Goal: Obtain resource: Download file/media

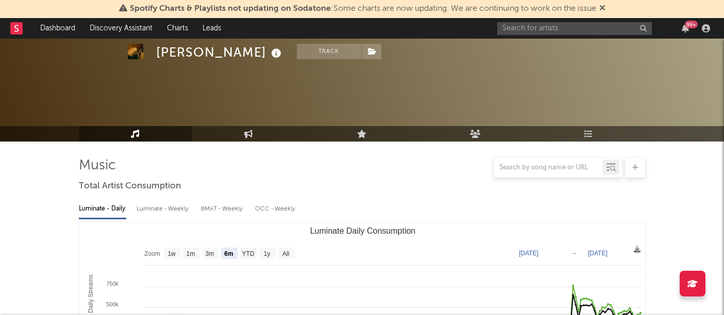
select select "6m"
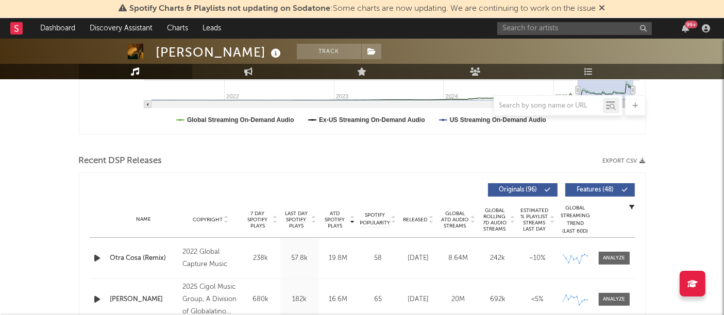
scroll to position [294, 0]
click at [639, 160] on button "Export CSV" at bounding box center [624, 162] width 43 height 6
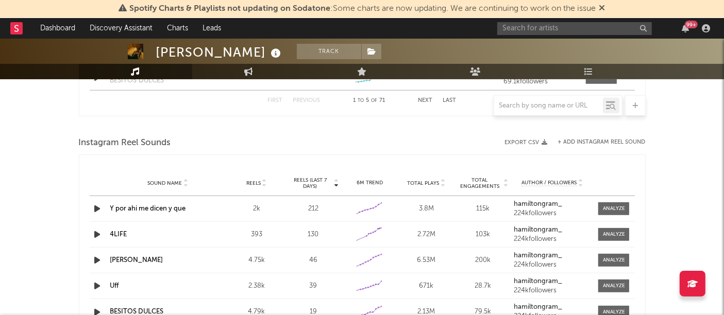
scroll to position [897, 0]
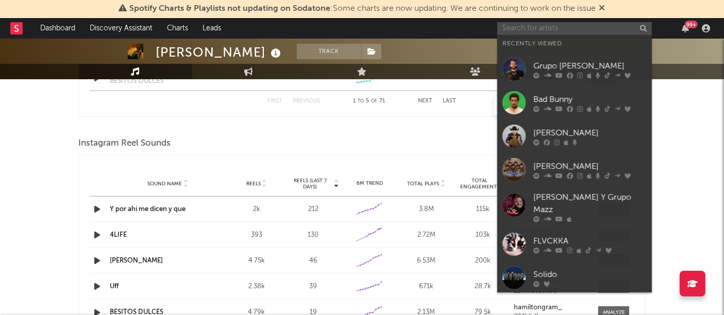
click at [543, 29] on input "text" at bounding box center [574, 28] width 155 height 13
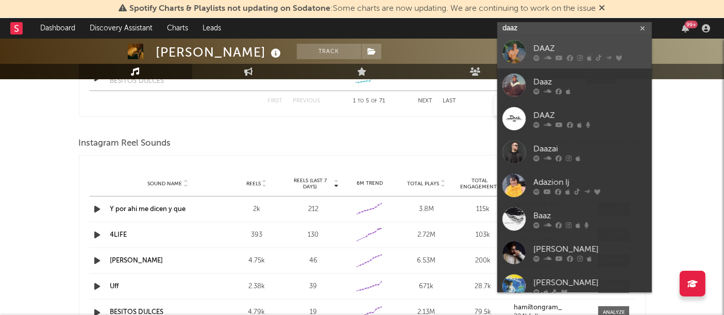
type input "daaz"
click at [516, 54] on div at bounding box center [514, 51] width 23 height 23
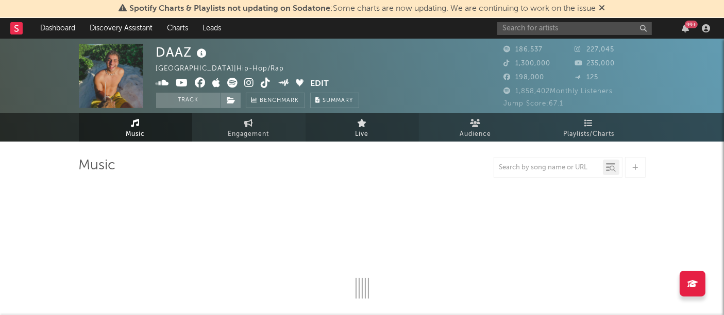
select select "6m"
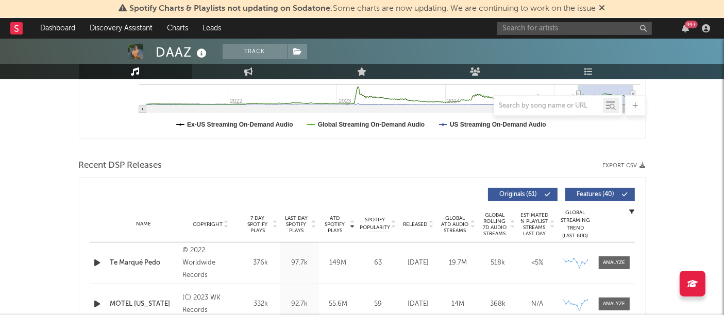
scroll to position [292, 0]
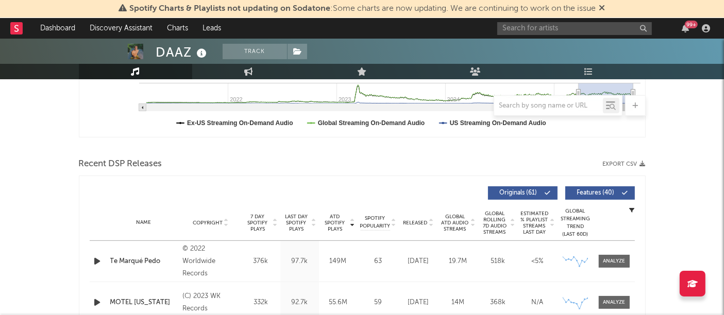
click at [632, 164] on button "Export CSV" at bounding box center [624, 164] width 43 height 6
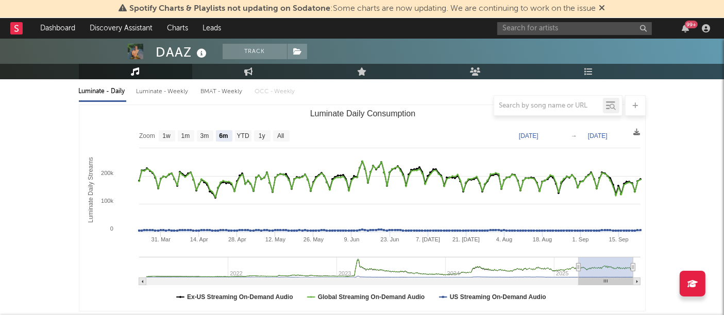
scroll to position [0, 0]
